Goal: Task Accomplishment & Management: Manage account settings

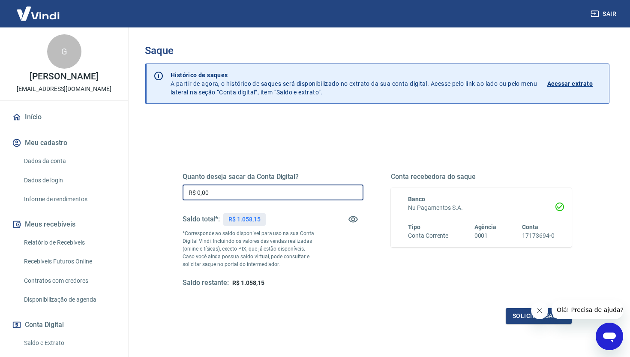
click at [228, 193] on input "R$ 0,00" at bounding box center [273, 192] width 181 height 16
type input "R$ 1.058,15"
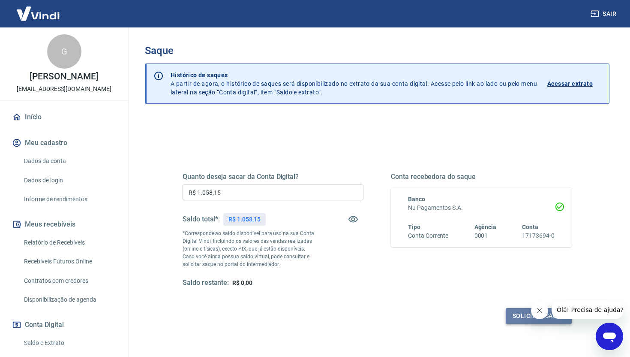
click at [517, 323] on button "Solicitar saque" at bounding box center [539, 316] width 66 height 16
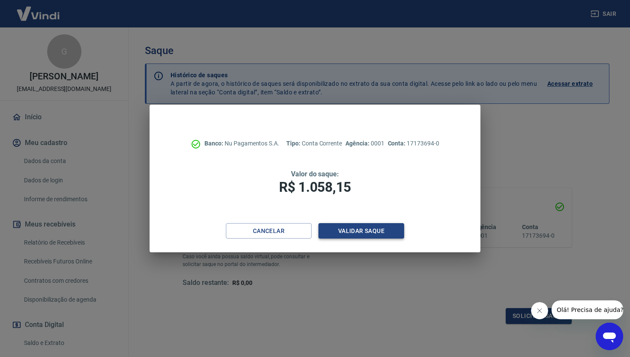
click at [347, 231] on button "Validar saque" at bounding box center [361, 231] width 86 height 16
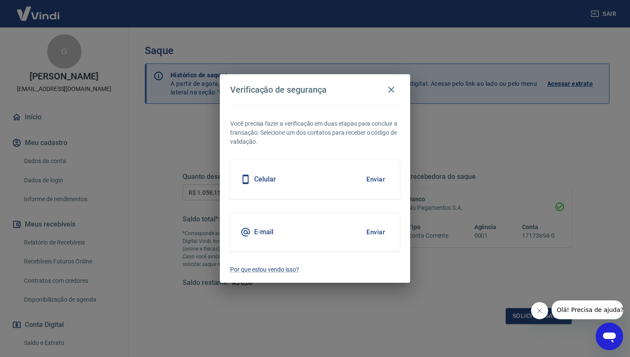
click at [372, 178] on button "Enviar" at bounding box center [376, 179] width 28 height 18
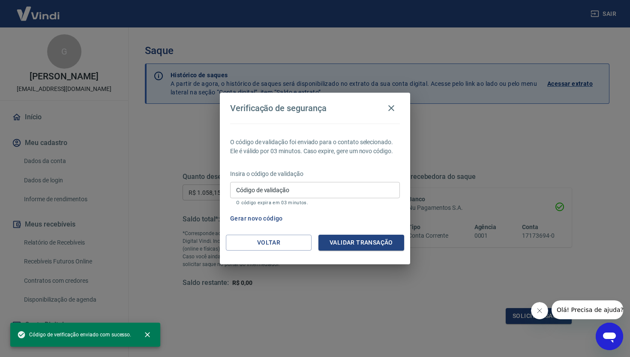
click at [267, 194] on input "Código de validação" at bounding box center [315, 190] width 170 height 16
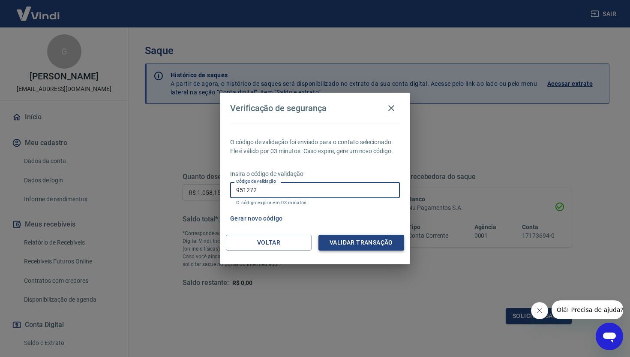
type input "951272"
click at [354, 244] on button "Validar transação" at bounding box center [361, 242] width 86 height 16
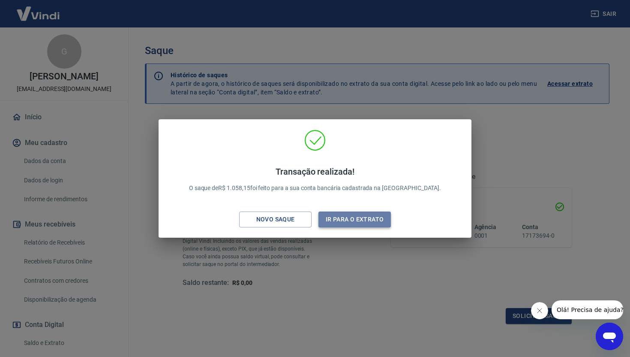
click at [337, 220] on button "Ir para o extrato" at bounding box center [354, 219] width 72 height 16
